Goal: Find contact information: Obtain details needed to contact an individual or organization

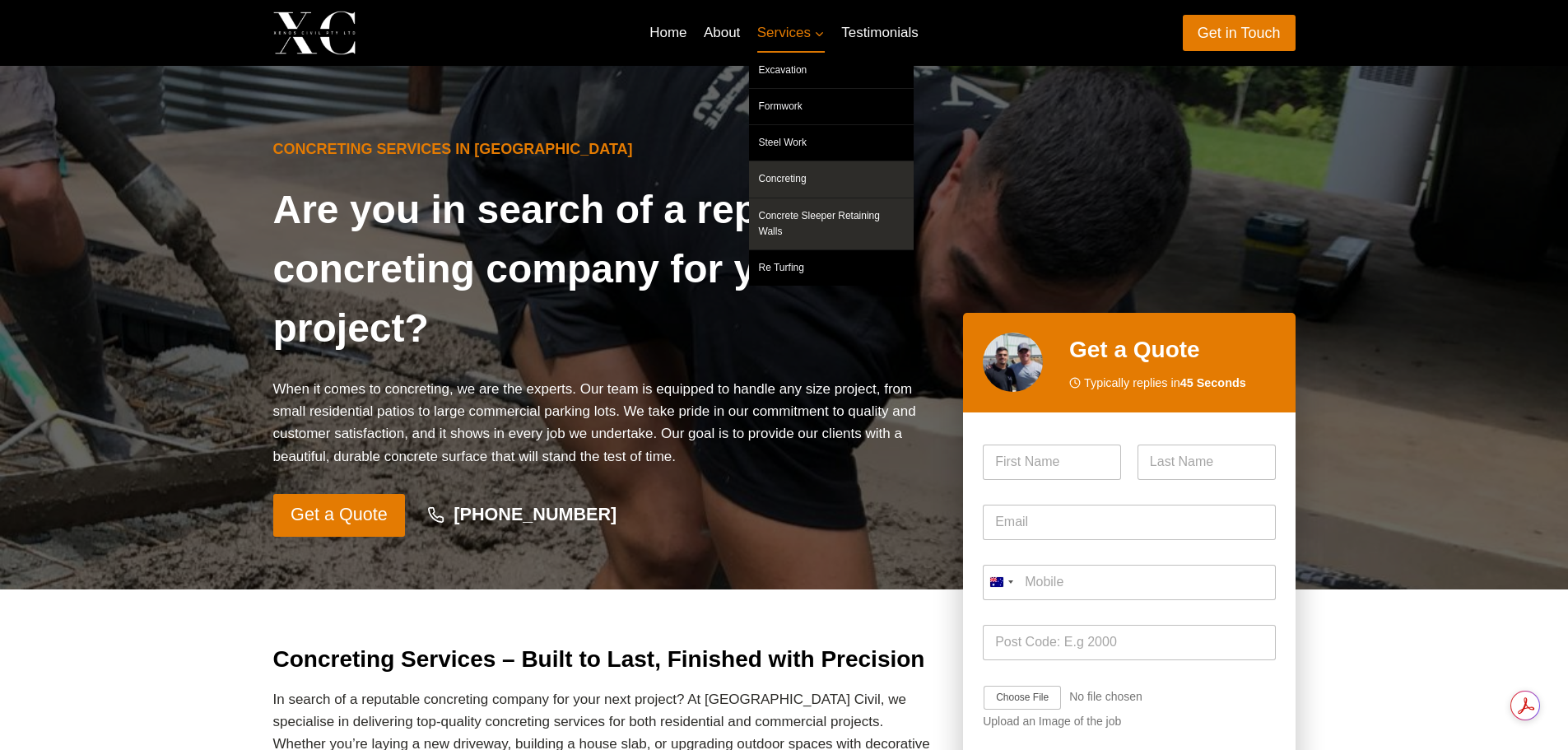
click at [826, 214] on link "Concrete Sleeper Retaining Walls" at bounding box center [831, 224] width 165 height 51
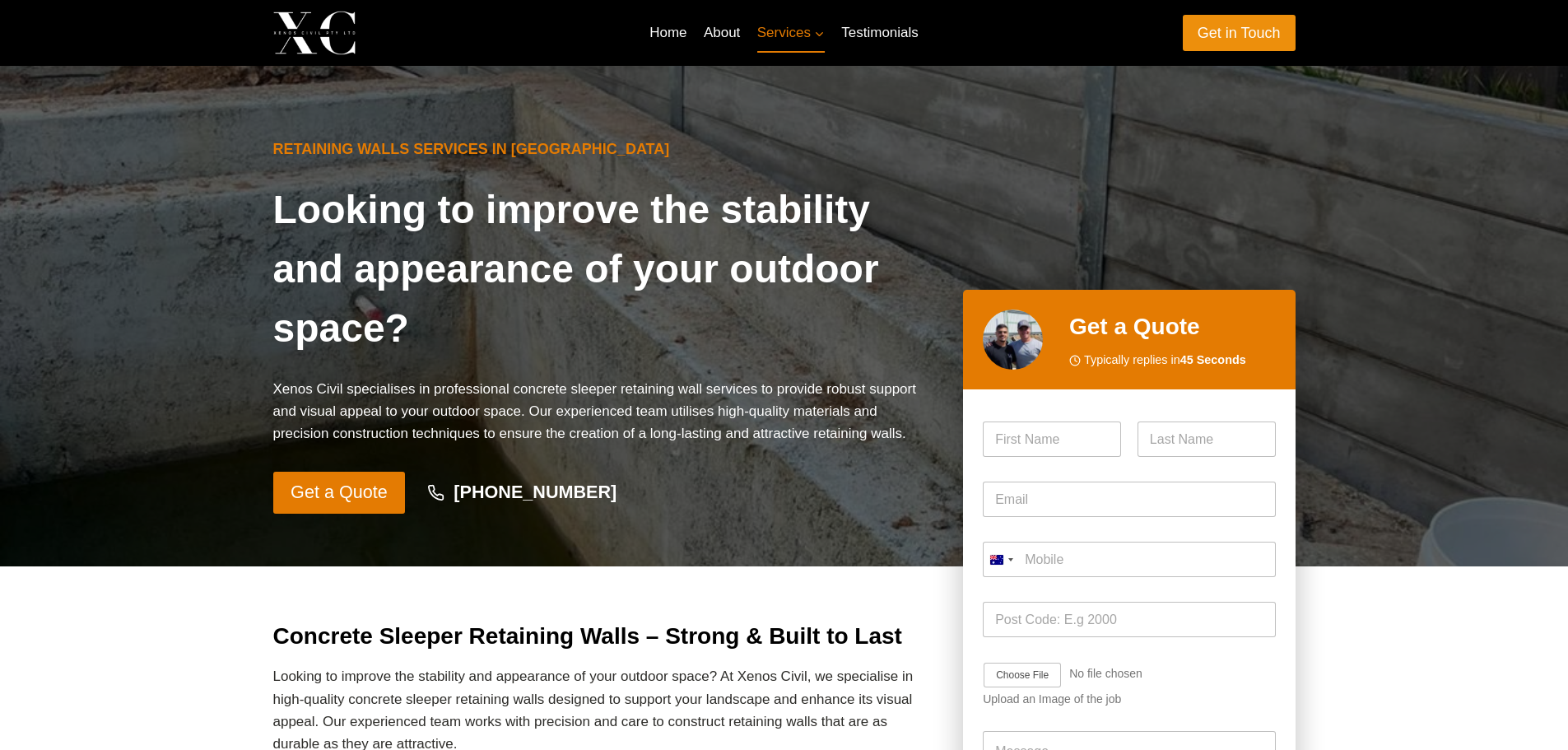
click at [1266, 43] on link "Get in Touch" at bounding box center [1239, 32] width 113 height 35
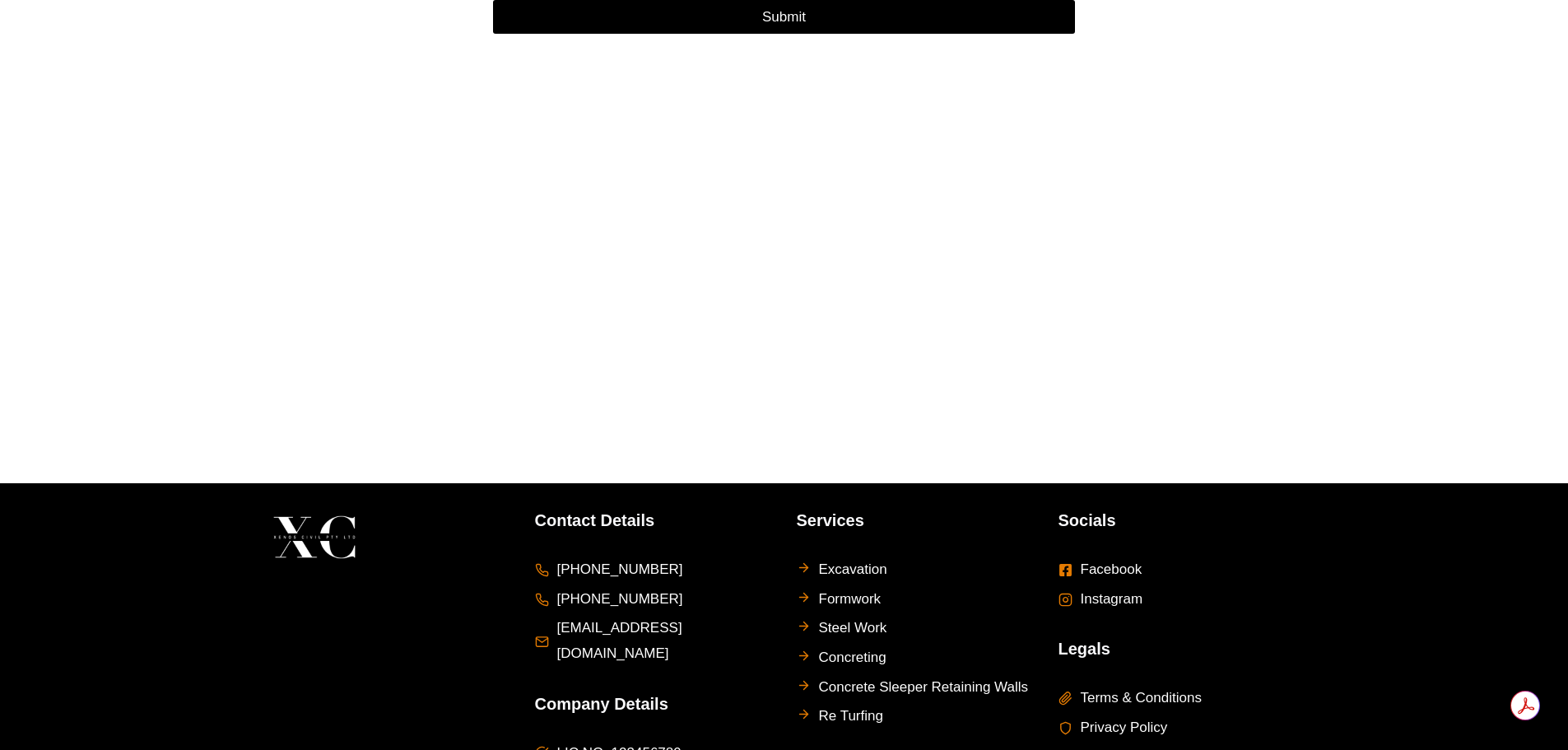
scroll to position [989, 0]
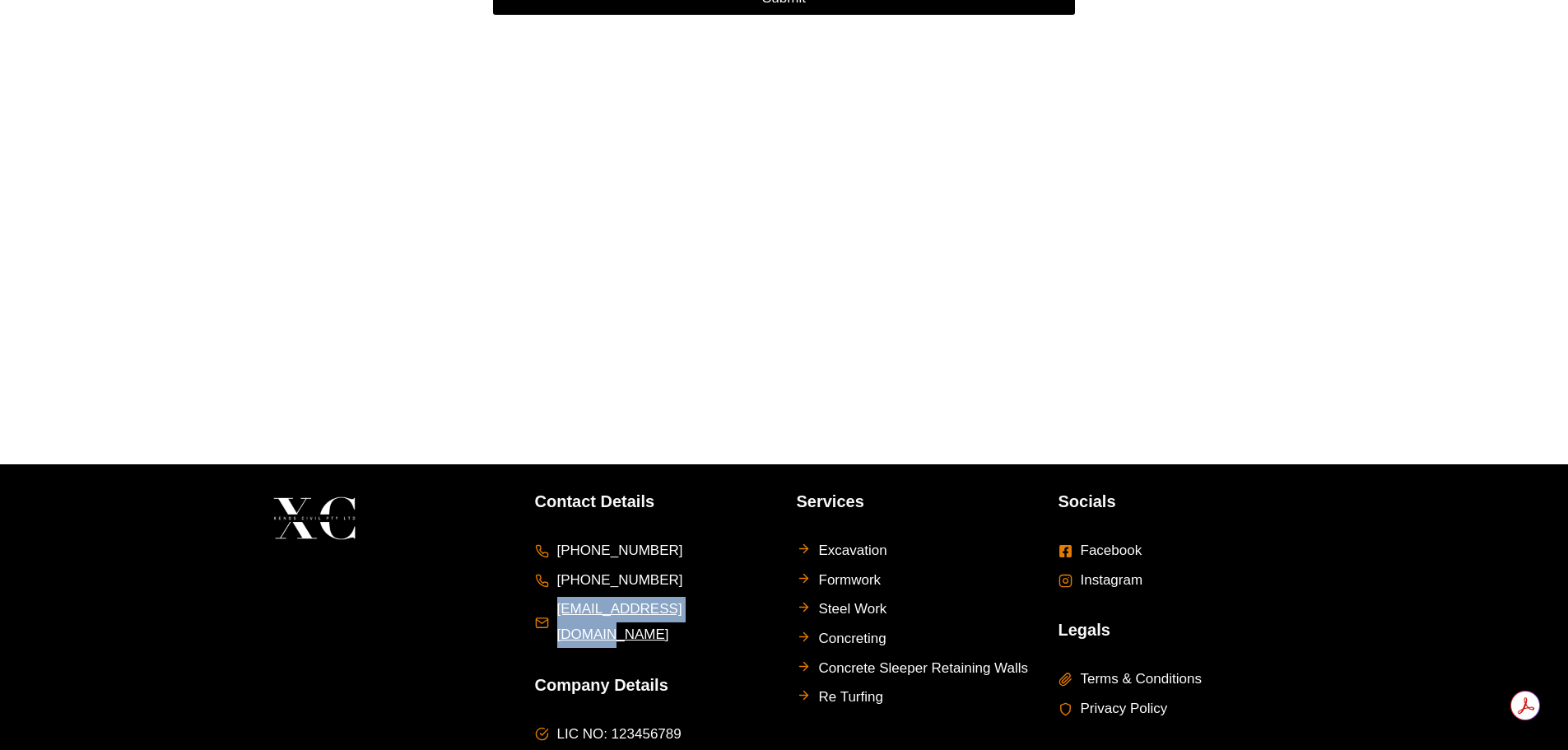
drag, startPoint x: 723, startPoint y: 586, endPoint x: 554, endPoint y: 596, distance: 169.3
click at [554, 597] on li "[EMAIL_ADDRESS][DOMAIN_NAME]" at bounding box center [653, 621] width 237 height 50
copy span "[EMAIL_ADDRESS][DOMAIN_NAME]"
